Goal: Information Seeking & Learning: Learn about a topic

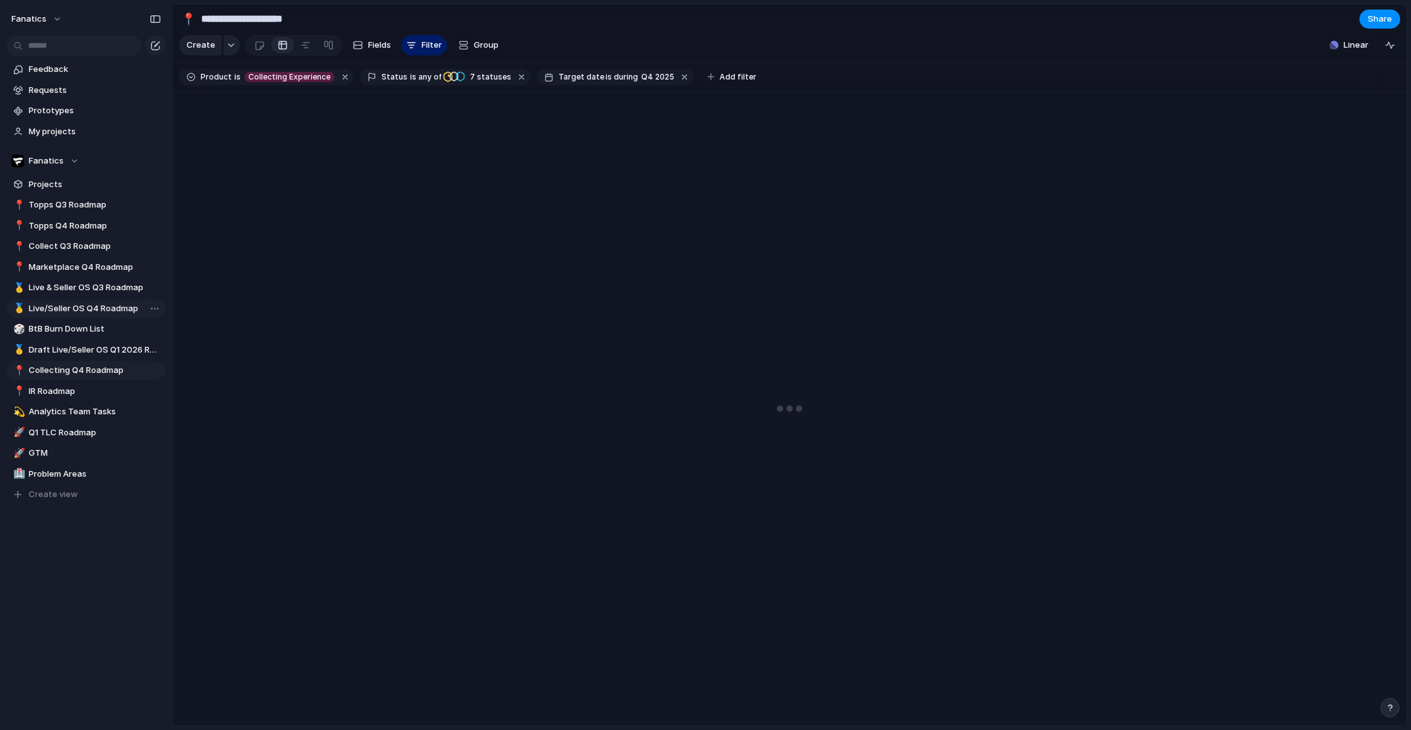
click at [97, 310] on span "Live/Seller OS Q4 Roadmap" at bounding box center [95, 308] width 132 height 13
type input "**********"
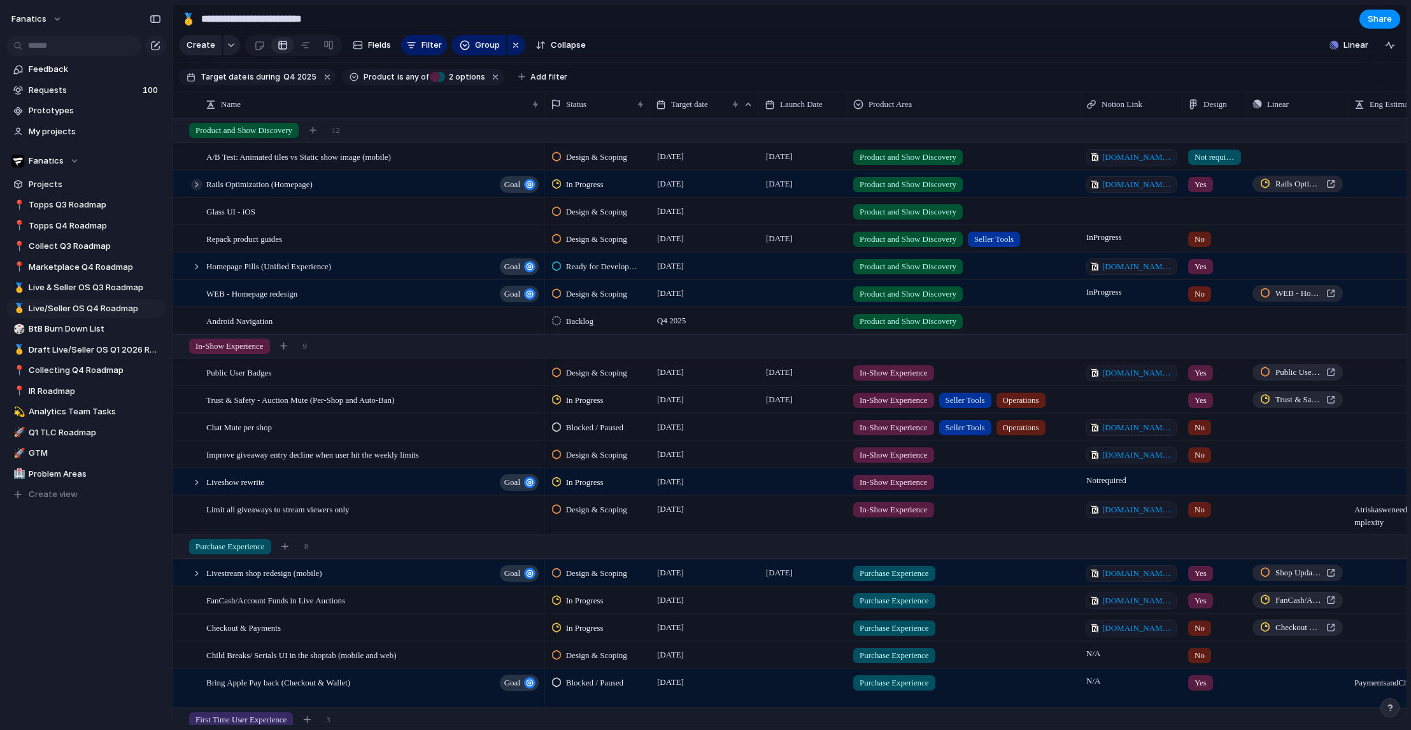
click at [199, 181] on div at bounding box center [196, 184] width 11 height 11
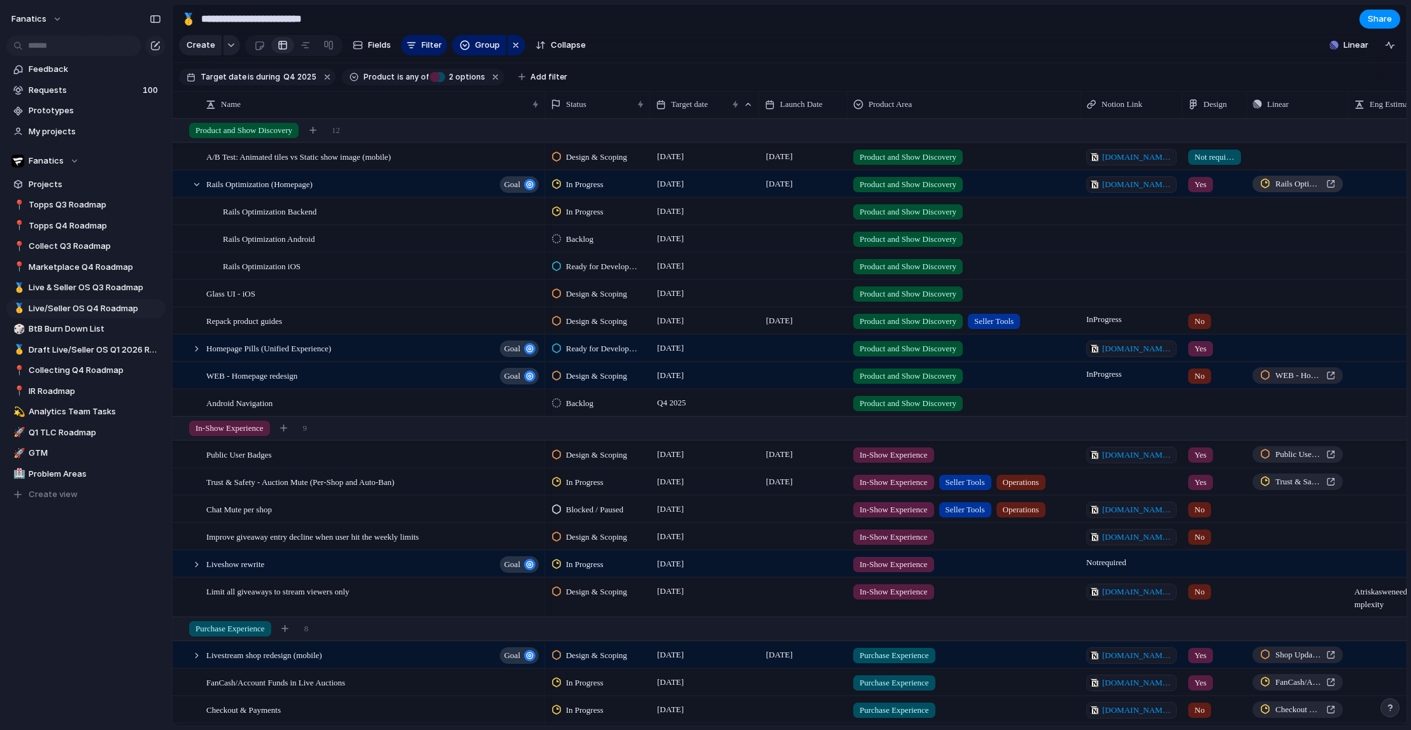
click at [1320, 184] on span "Rails Optimization (Homepage)" at bounding box center [1298, 184] width 46 height 13
click at [196, 182] on div at bounding box center [196, 184] width 11 height 11
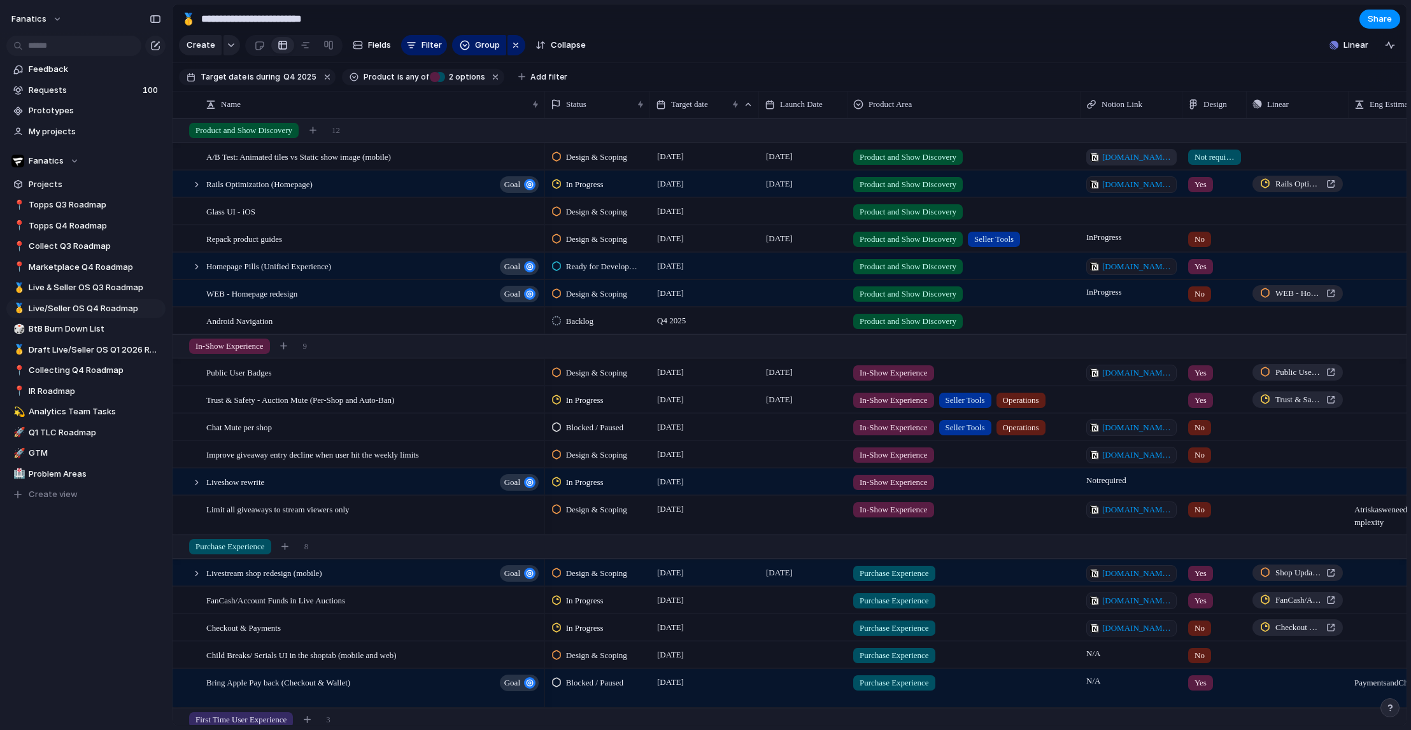
click at [1144, 158] on span "[DOMAIN_NAME][URL]" at bounding box center [1137, 157] width 71 height 13
click at [199, 266] on div at bounding box center [196, 266] width 11 height 11
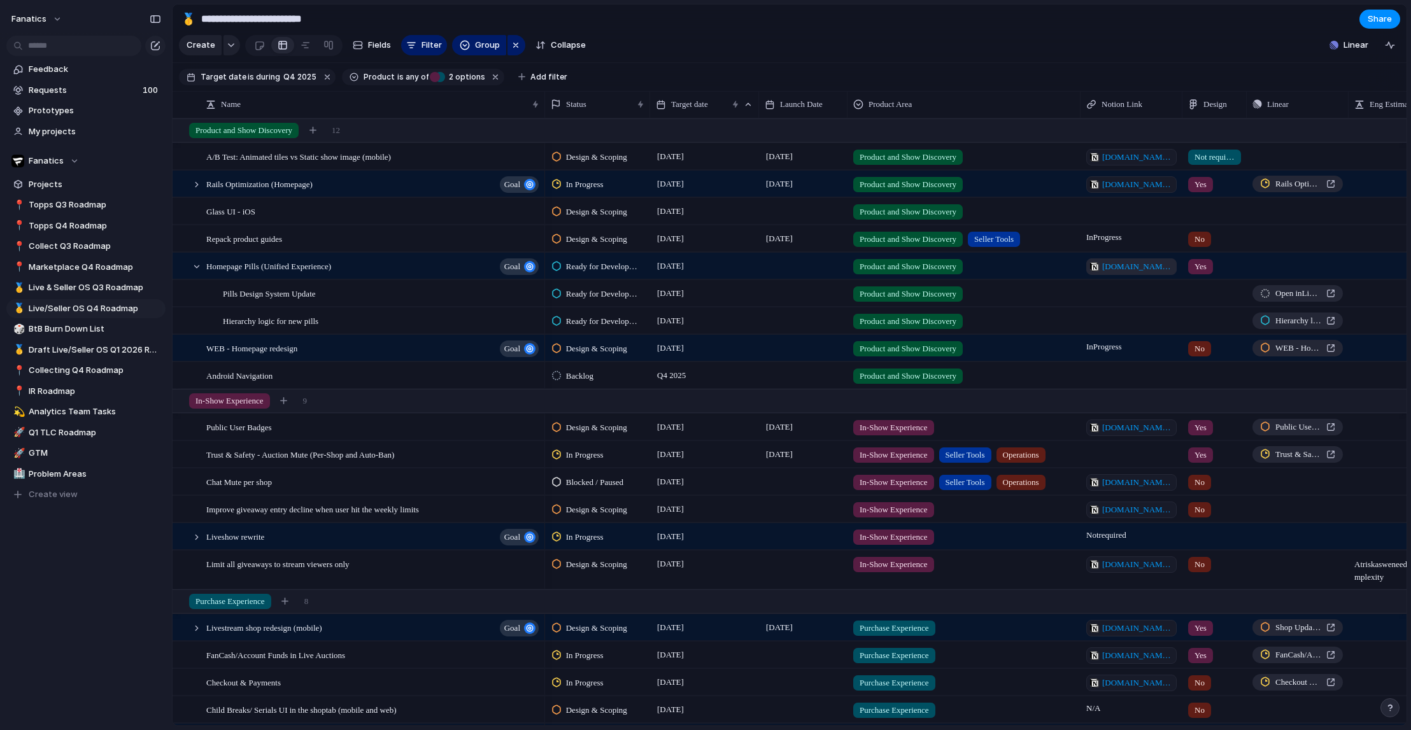
click at [1118, 265] on span "[DOMAIN_NAME][URL]" at bounding box center [1137, 266] width 71 height 13
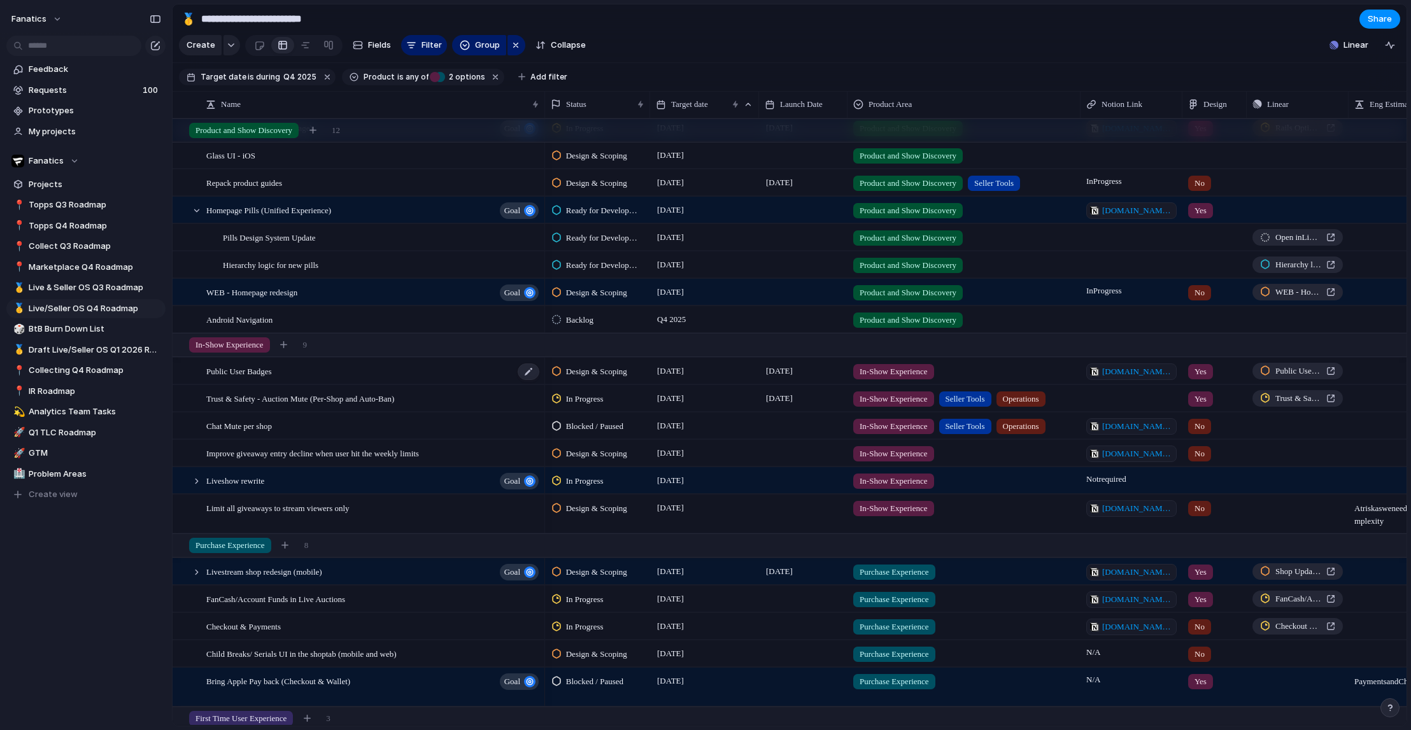
click at [294, 372] on div "Public User Badges" at bounding box center [373, 371] width 334 height 26
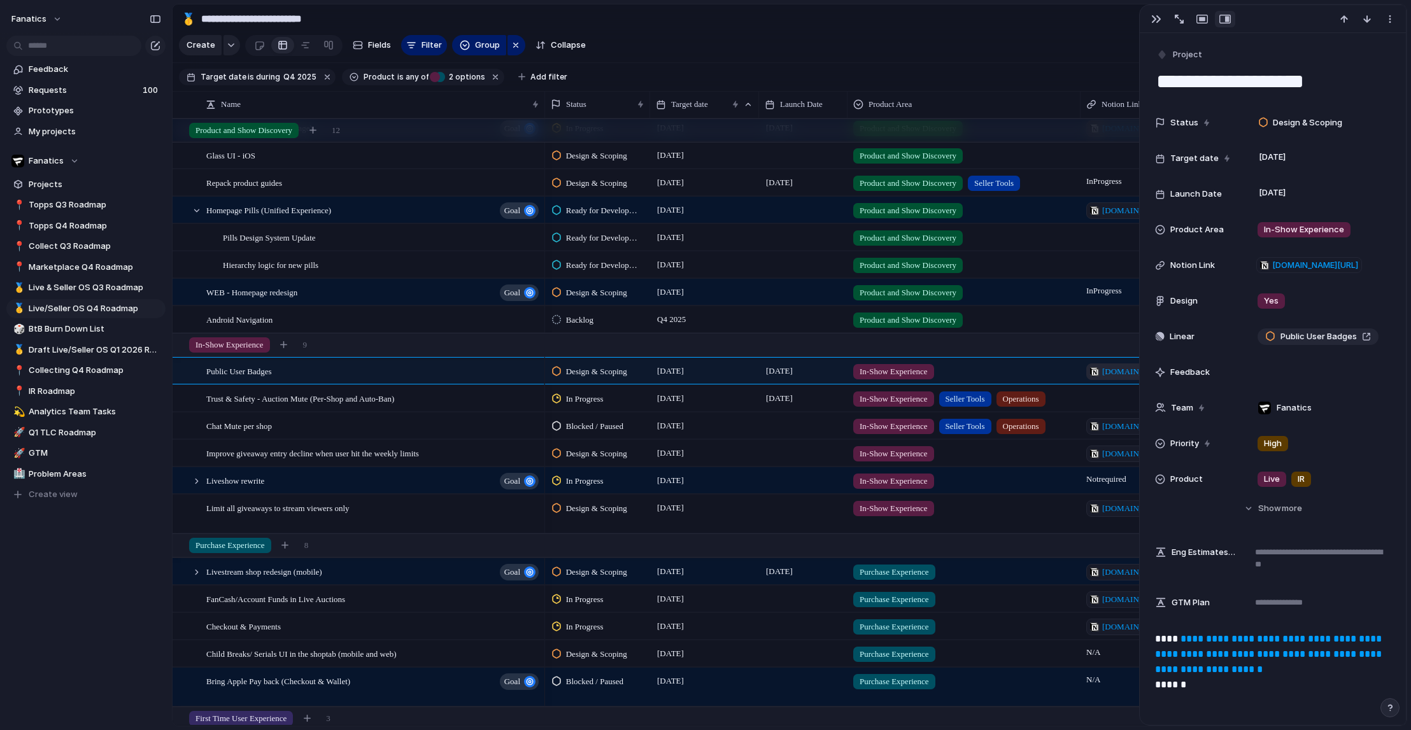
click at [1112, 374] on span "[DOMAIN_NAME][URL]" at bounding box center [1137, 371] width 71 height 13
